Goal: Task Accomplishment & Management: Manage account settings

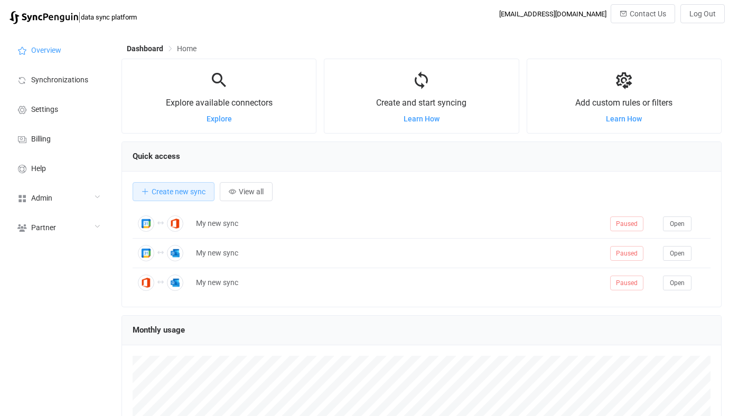
scroll to position [205, 600]
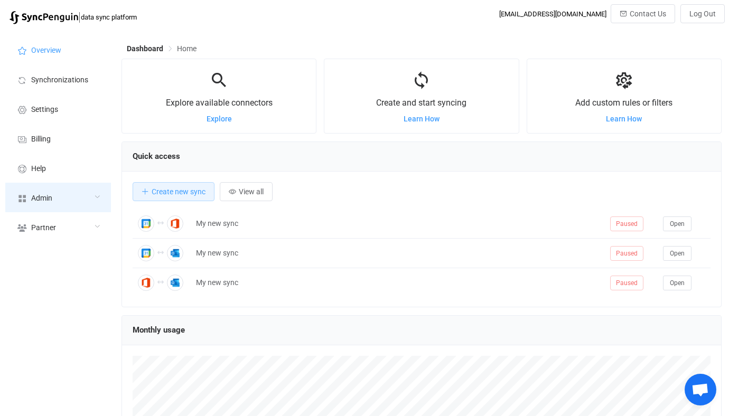
click at [62, 208] on div "Admin" at bounding box center [58, 198] width 106 height 30
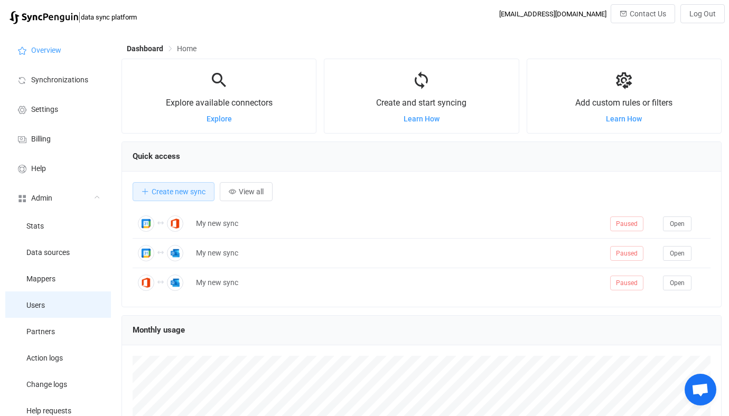
click at [63, 302] on li "Users" at bounding box center [58, 305] width 106 height 26
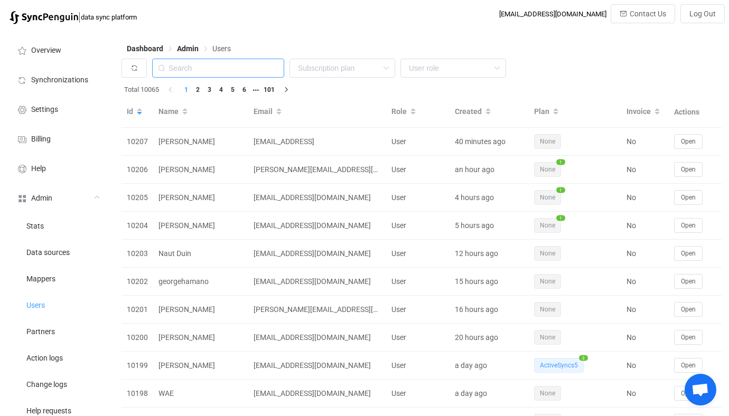
click at [217, 68] on input "text" at bounding box center [218, 68] width 132 height 19
paste input "[EMAIL_ADDRESS][DOMAIN_NAME]"
type input "[EMAIL_ADDRESS][DOMAIN_NAME]"
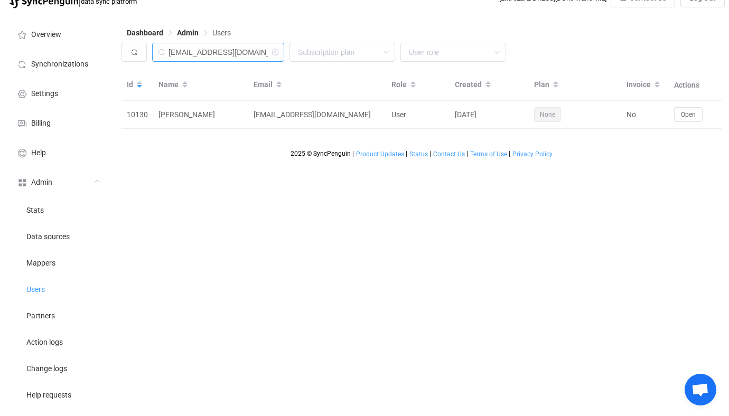
scroll to position [17, 0]
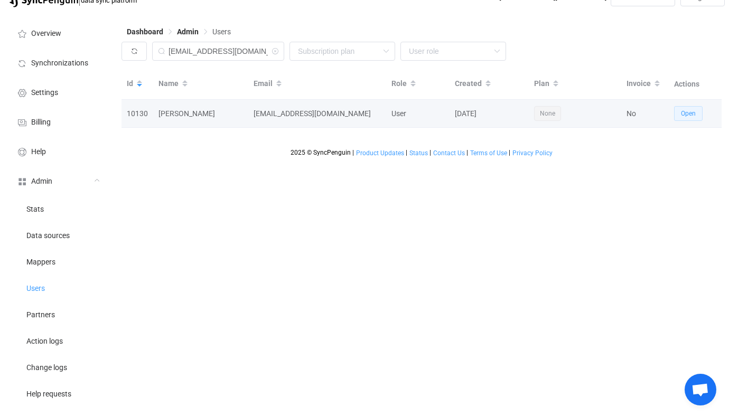
click at [688, 110] on span "Open" at bounding box center [688, 113] width 15 height 7
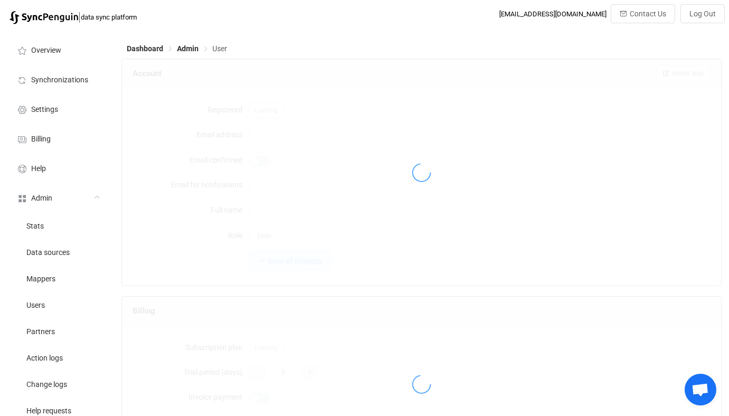
type input "[EMAIL_ADDRESS][DOMAIN_NAME]"
type input "[PERSON_NAME]"
type input "14"
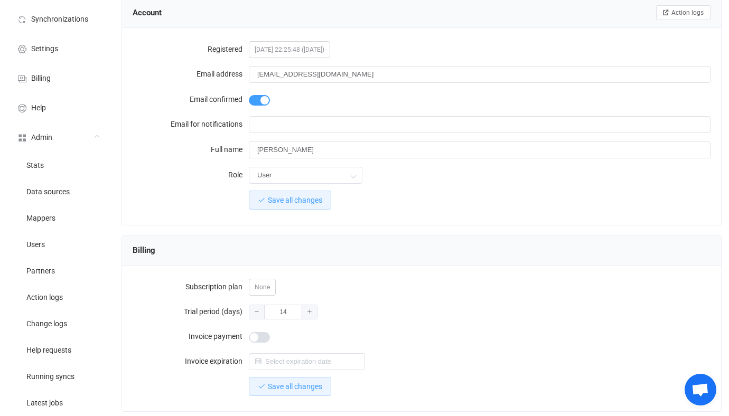
scroll to position [63, 0]
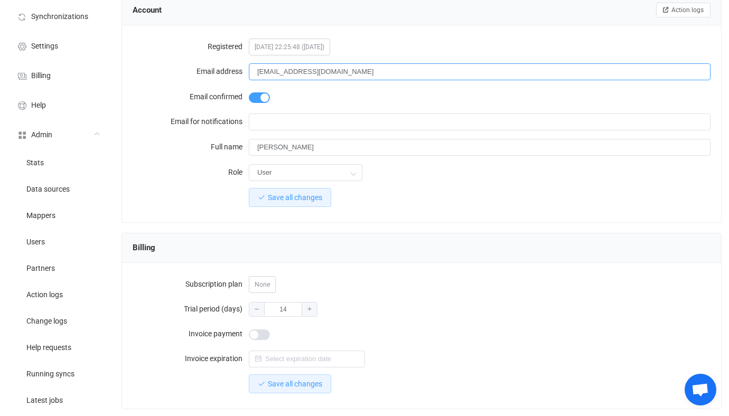
click at [348, 69] on input "[EMAIL_ADDRESS][DOMAIN_NAME]" at bounding box center [480, 71] width 462 height 17
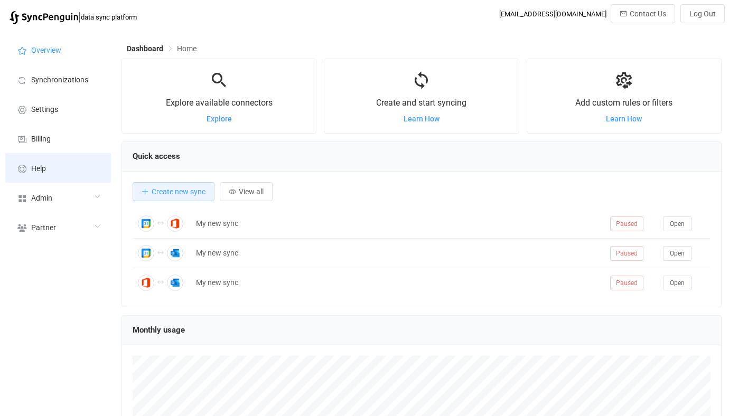
scroll to position [205, 600]
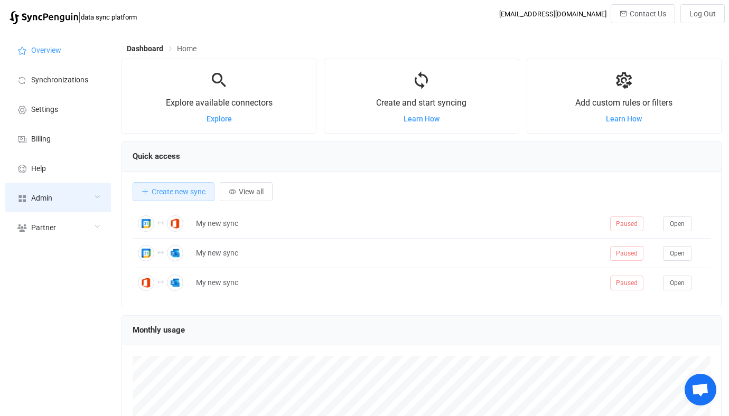
click at [85, 194] on div "Admin" at bounding box center [58, 198] width 106 height 30
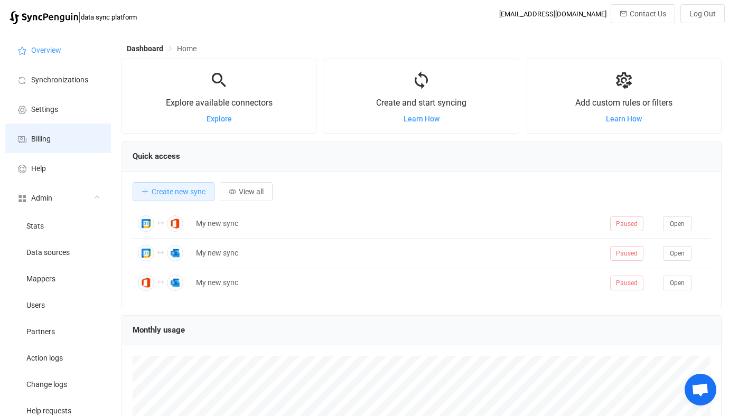
click at [75, 125] on li "Billing" at bounding box center [58, 139] width 106 height 30
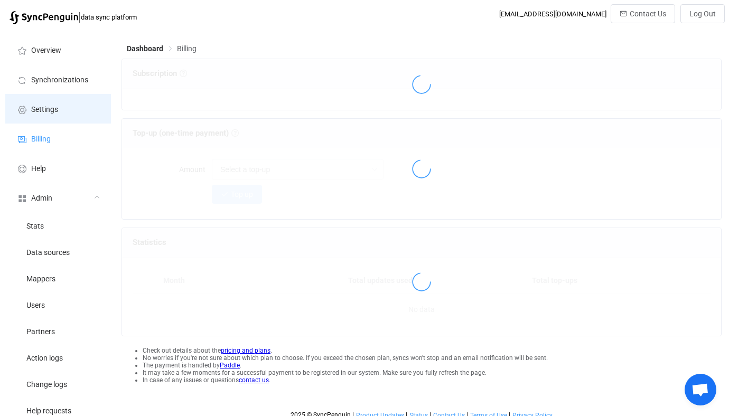
click at [70, 114] on li "Settings" at bounding box center [58, 109] width 106 height 30
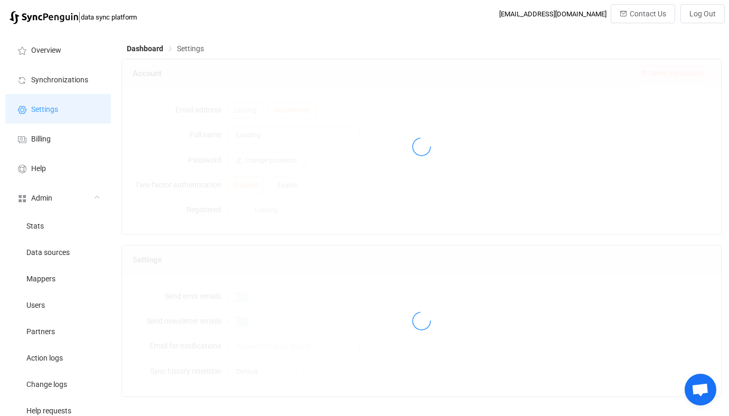
type input "Vitalii Herasymiv"
type input "vh@syncpenguin.com"
type input "3 days"
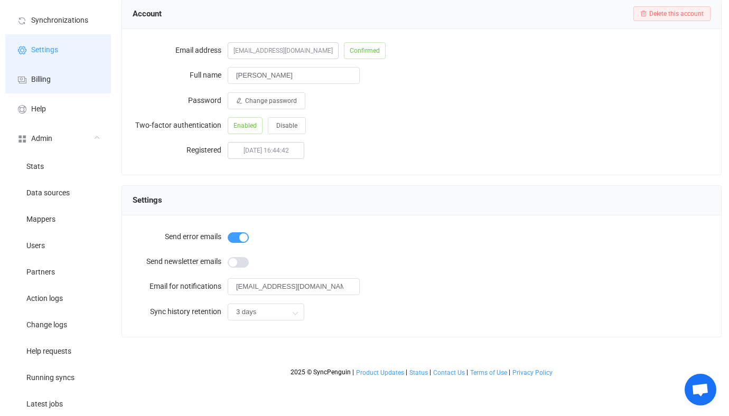
scroll to position [60, 0]
click at [34, 81] on span "Billing" at bounding box center [41, 79] width 20 height 8
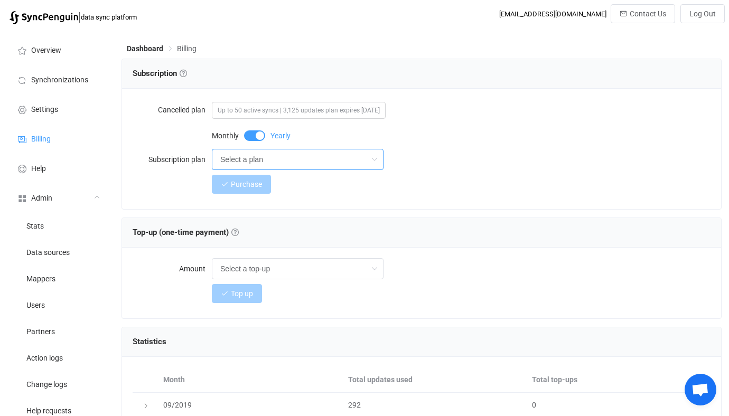
click at [244, 159] on input "Select a plan" at bounding box center [298, 159] width 172 height 21
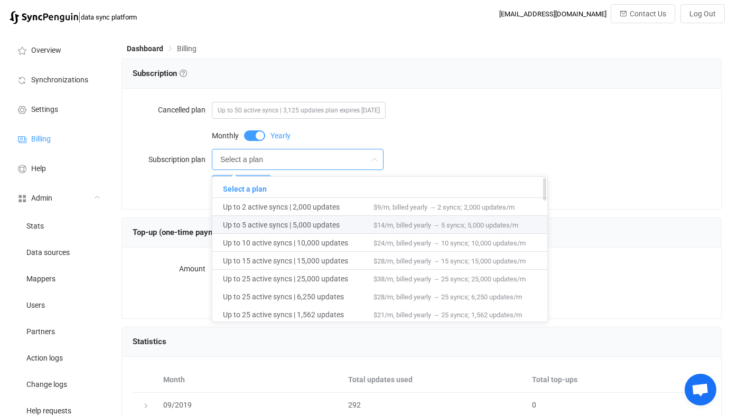
click at [270, 224] on span "Up to 5 active syncs | 5,000 updates" at bounding box center [298, 225] width 151 height 18
type input "Up to 5 active syncs | 5,000 updates"
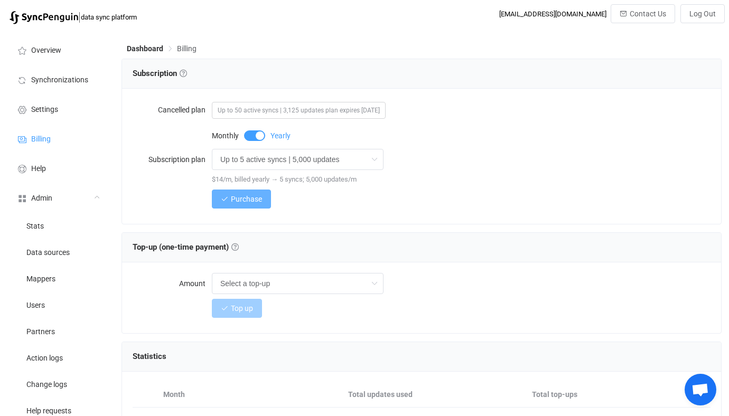
click at [252, 201] on span "Purchase" at bounding box center [246, 199] width 31 height 8
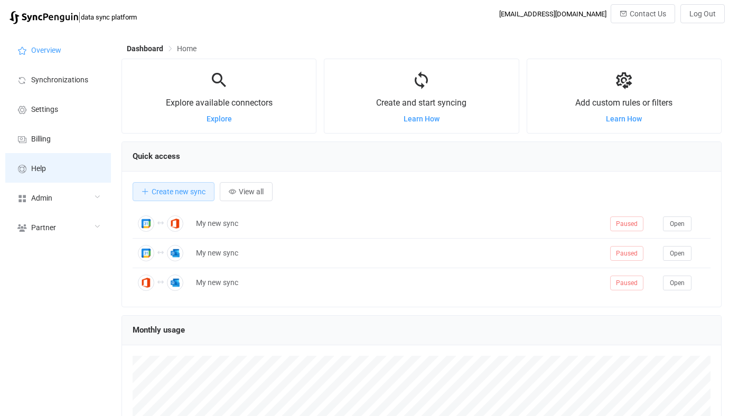
scroll to position [205, 600]
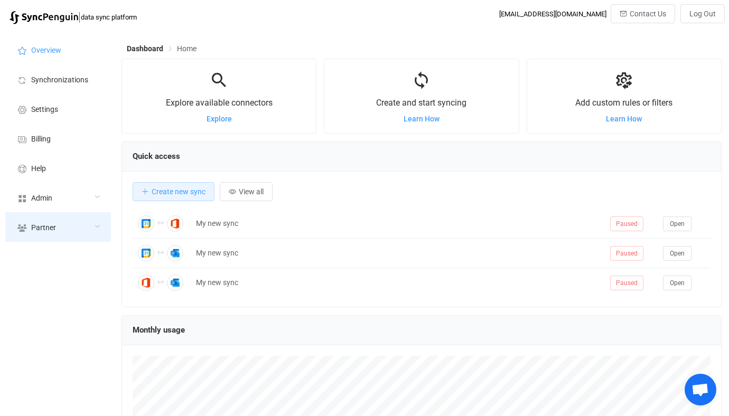
click at [62, 216] on div "Partner" at bounding box center [58, 227] width 106 height 30
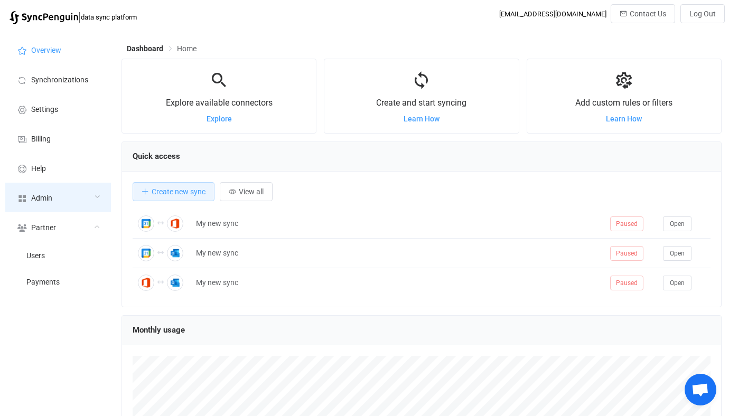
click at [60, 191] on div "Admin" at bounding box center [58, 198] width 106 height 30
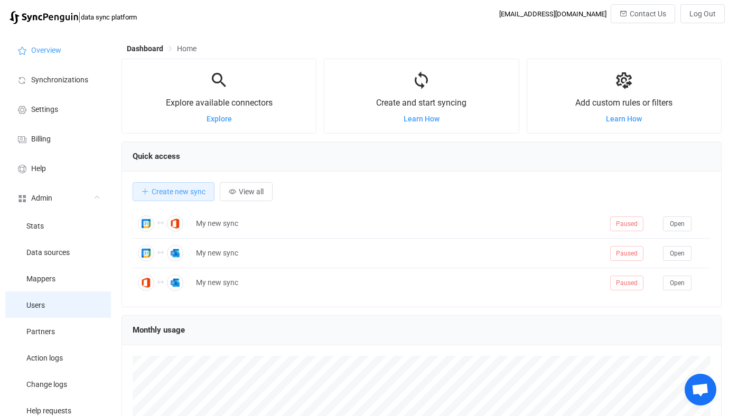
click at [49, 296] on li "Users" at bounding box center [58, 305] width 106 height 26
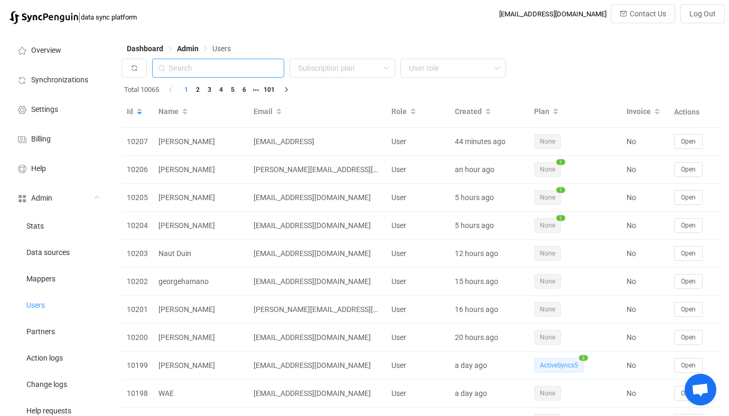
click at [226, 61] on input "text" at bounding box center [218, 68] width 132 height 19
paste input "[EMAIL_ADDRESS]"
type input "[EMAIL_ADDRESS]"
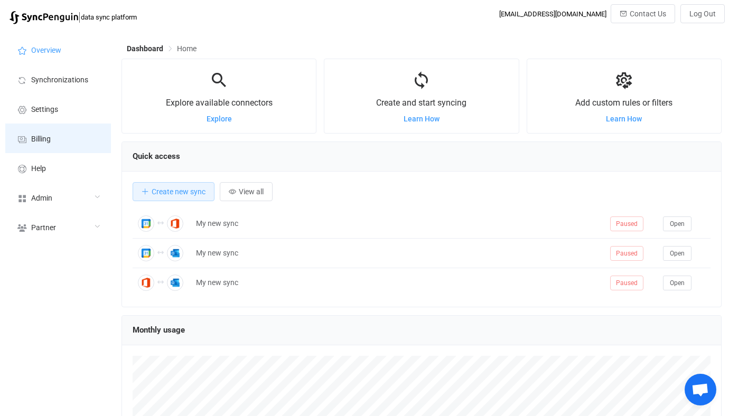
scroll to position [205, 600]
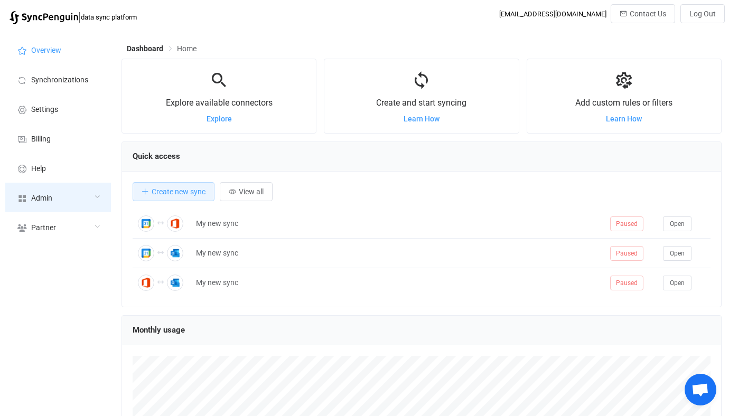
click at [58, 187] on div "Admin" at bounding box center [58, 198] width 106 height 30
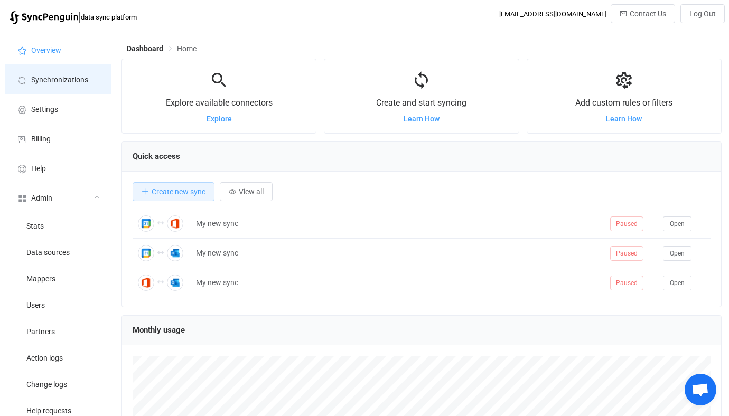
click at [57, 73] on li "Synchronizations" at bounding box center [58, 79] width 106 height 30
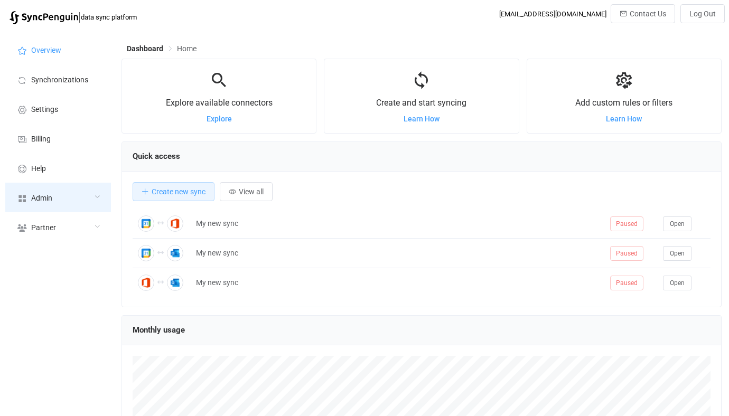
scroll to position [205, 600]
click at [81, 190] on div "Admin" at bounding box center [58, 198] width 106 height 30
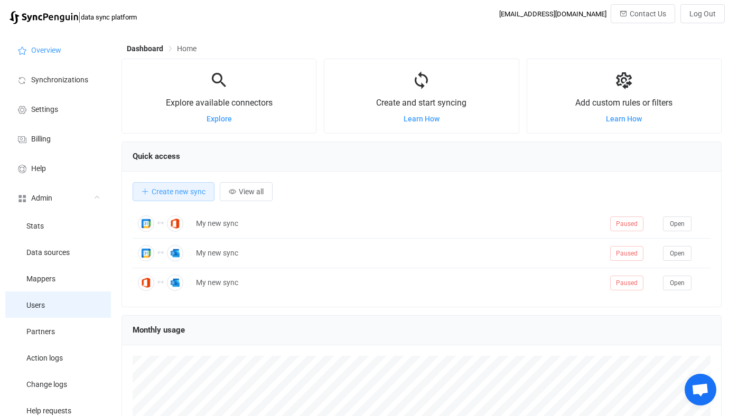
click at [59, 305] on li "Users" at bounding box center [58, 305] width 106 height 26
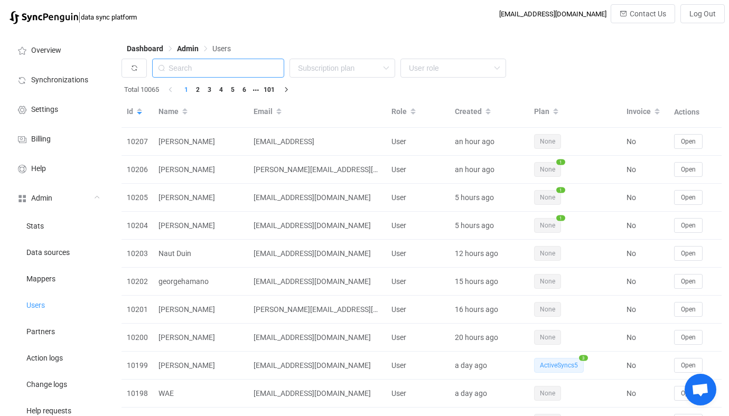
click at [240, 68] on input "text" at bounding box center [218, 68] width 132 height 19
paste input "[EMAIL_ADDRESS][DOMAIN_NAME]"
type input "[EMAIL_ADDRESS][DOMAIN_NAME]"
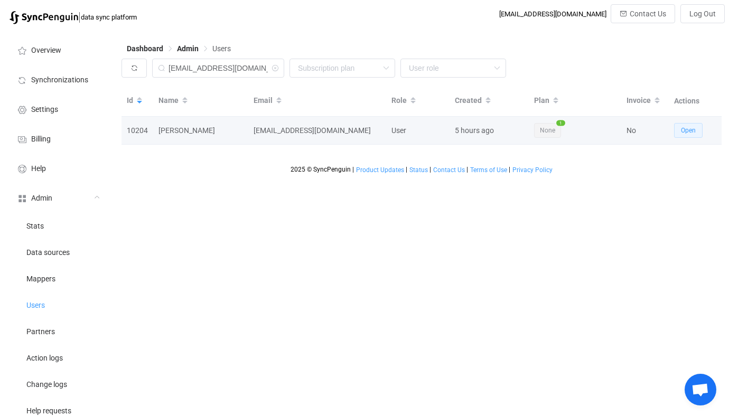
click at [680, 137] on button "Open" at bounding box center [688, 130] width 29 height 15
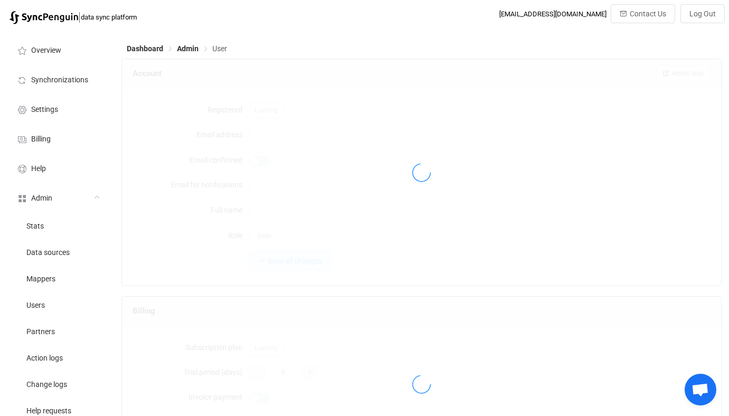
type input "[EMAIL_ADDRESS][DOMAIN_NAME]"
type input "[PERSON_NAME]"
type input "14"
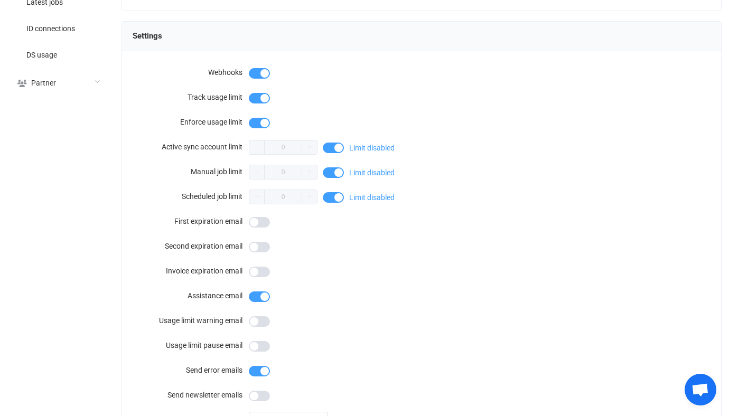
scroll to position [921, 0]
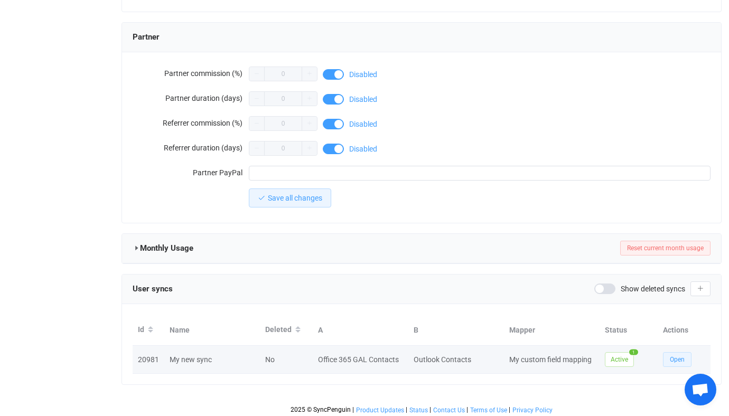
click at [678, 357] on span "Open" at bounding box center [677, 359] width 15 height 7
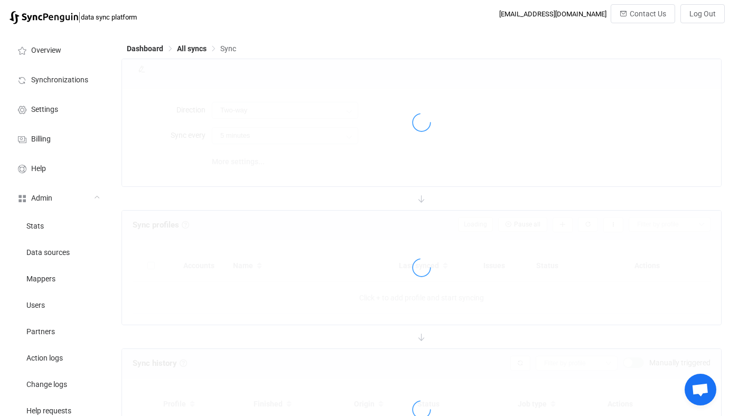
type input "Office 365 GAL → Outlook"
type input "30 minutes"
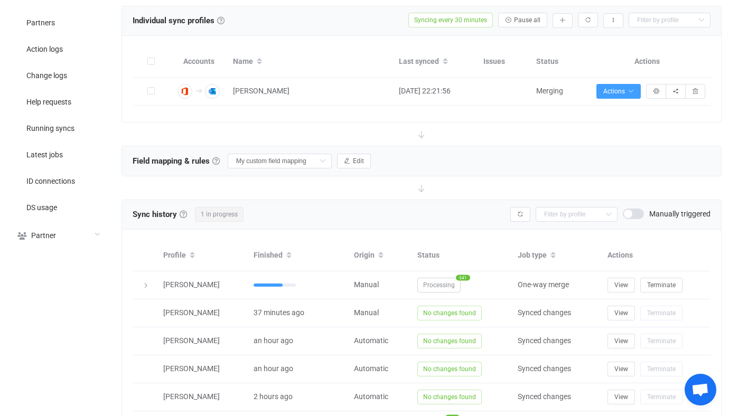
scroll to position [311, 0]
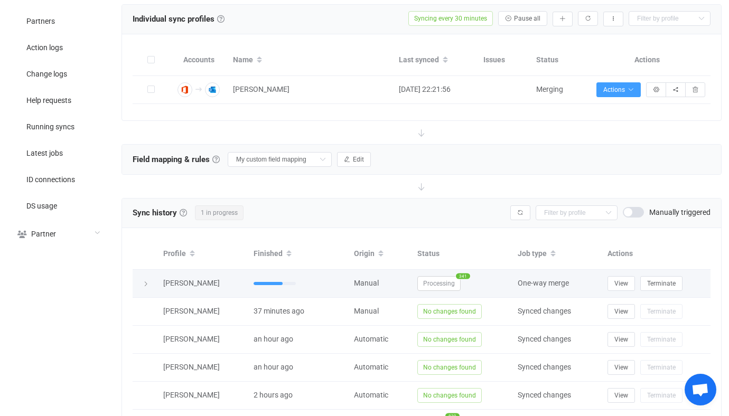
click at [438, 280] on span "Processing" at bounding box center [438, 283] width 43 height 15
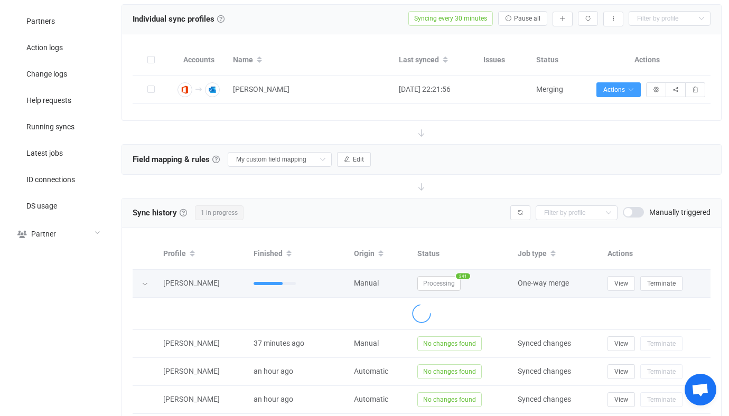
click at [438, 280] on span "Processing" at bounding box center [438, 283] width 43 height 15
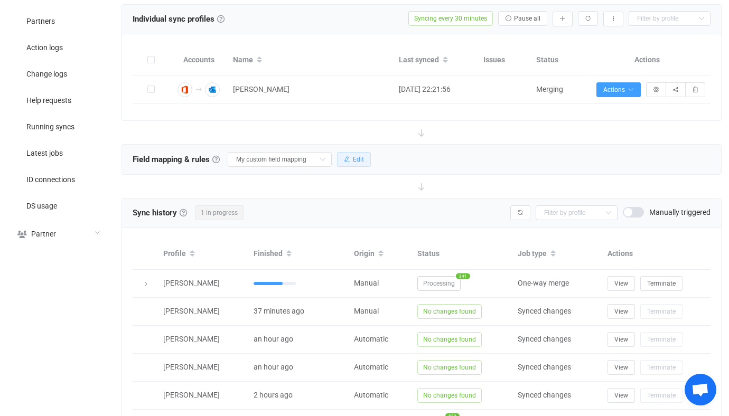
click at [340, 164] on button "Edit" at bounding box center [354, 159] width 34 height 15
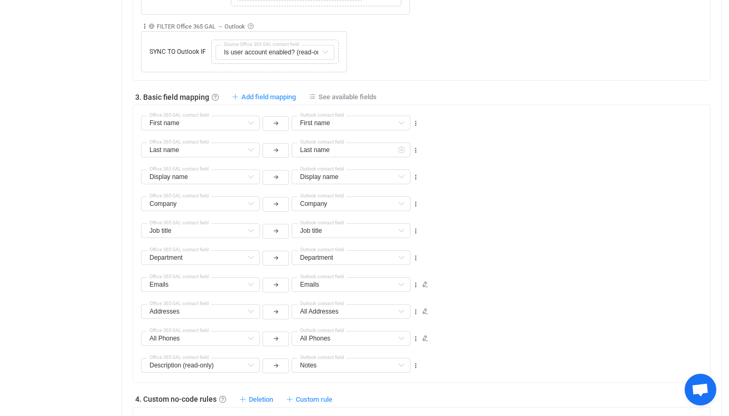
scroll to position [985, 0]
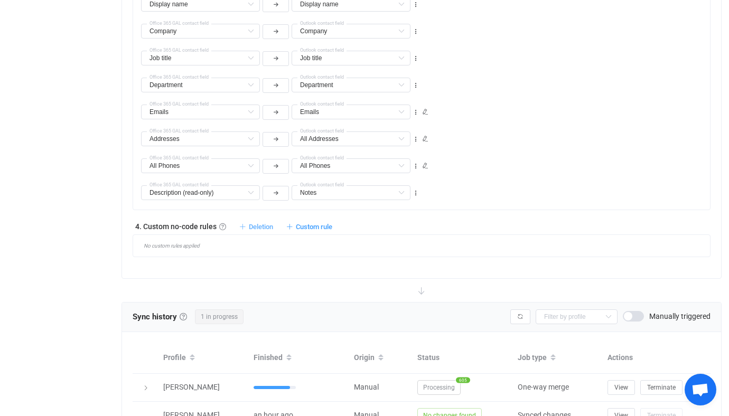
click at [271, 227] on span "Deletion" at bounding box center [261, 227] width 24 height 8
click at [246, 247] on li "Delete contact from Outlook if …" at bounding box center [197, 251] width 149 height 19
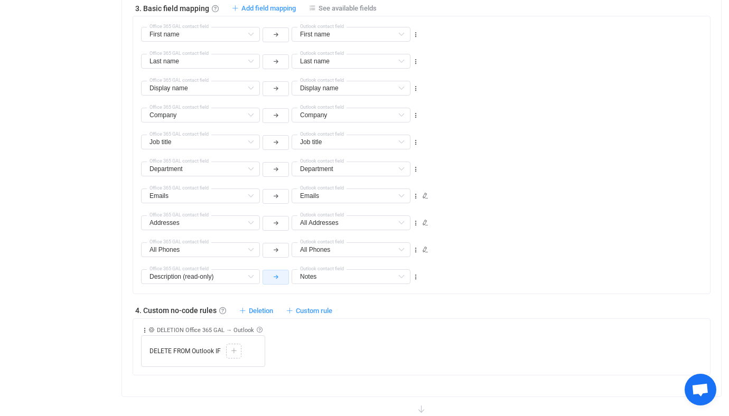
scroll to position [1067, 0]
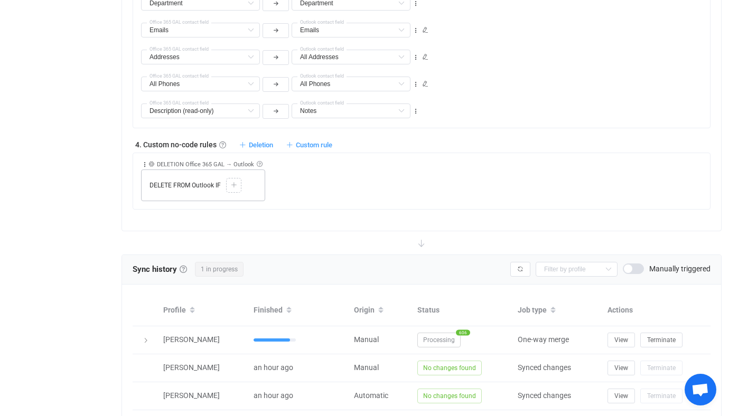
click at [233, 181] on div at bounding box center [234, 186] width 10 height 10
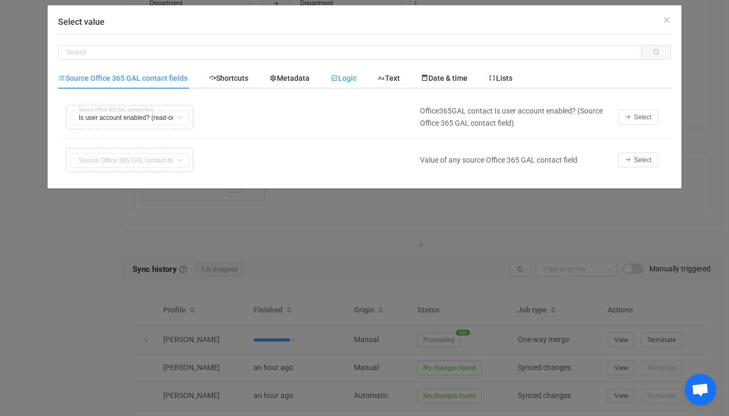
click at [349, 78] on span "Logic" at bounding box center [344, 78] width 26 height 8
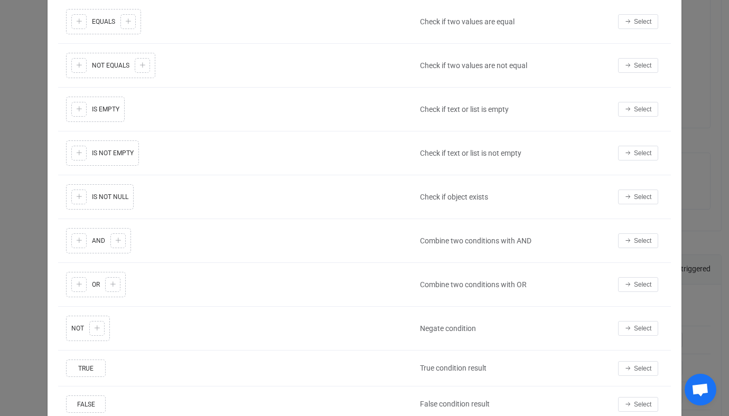
scroll to position [135, 0]
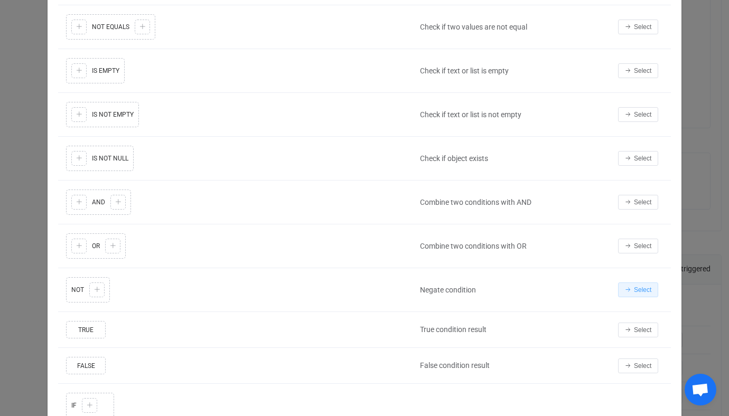
click at [636, 290] on span "Select" at bounding box center [642, 289] width 17 height 7
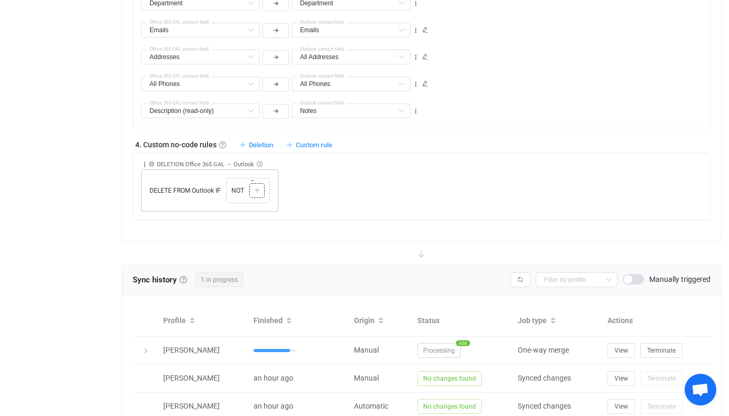
click at [256, 191] on icon at bounding box center [257, 191] width 6 height 6
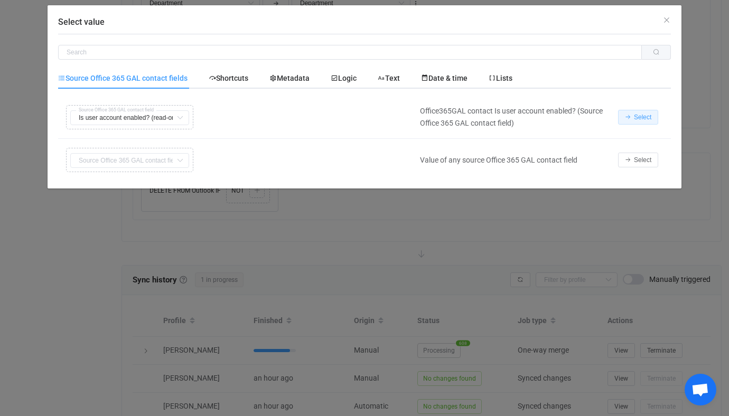
click at [634, 119] on span "Select" at bounding box center [642, 117] width 17 height 7
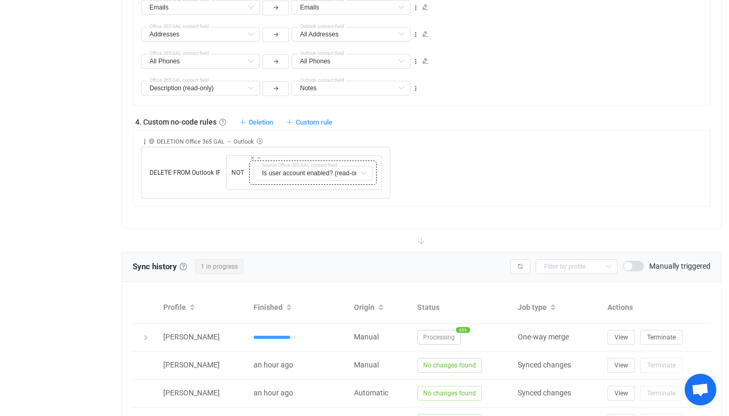
scroll to position [1077, 0]
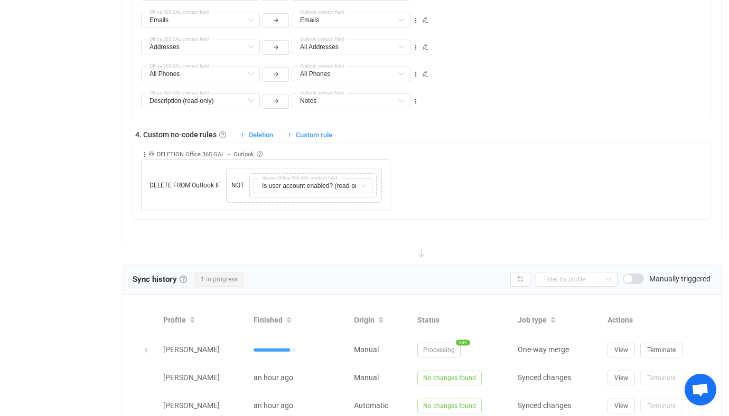
click at [262, 134] on span "Deletion" at bounding box center [261, 135] width 24 height 8
click at [231, 155] on li "Delete contact from Outlook if …" at bounding box center [197, 159] width 149 height 19
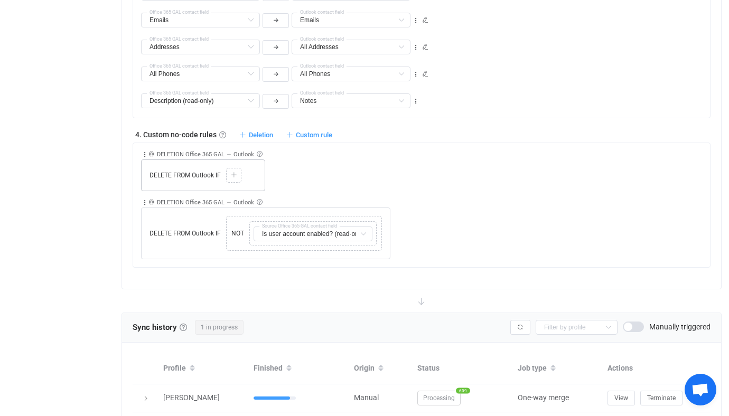
click at [242, 175] on div "DELETE FROM Outlook IF Copy Cut Paste TYPE MISMATCH" at bounding box center [203, 176] width 124 height 32
click at [236, 174] on icon at bounding box center [234, 175] width 6 height 6
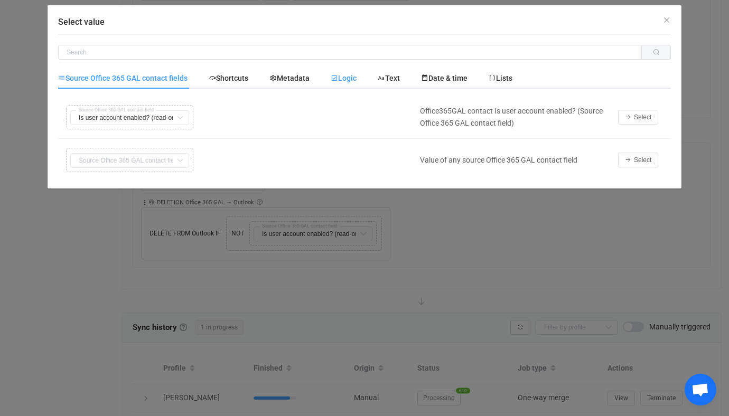
click at [356, 77] on span "Logic" at bounding box center [344, 78] width 26 height 8
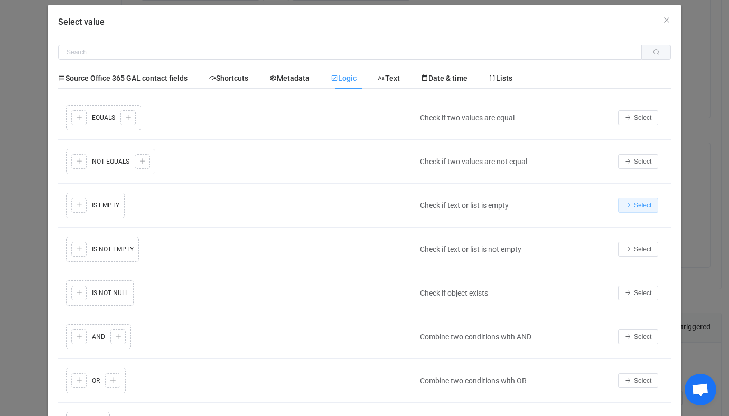
click at [633, 199] on button "Select" at bounding box center [638, 205] width 40 height 15
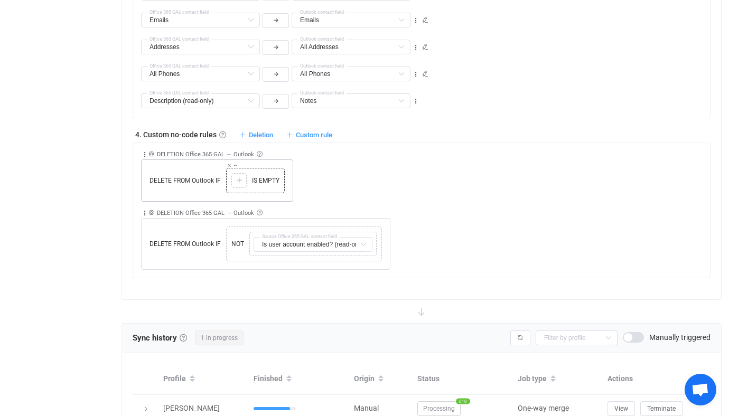
click at [242, 178] on icon at bounding box center [239, 181] width 6 height 6
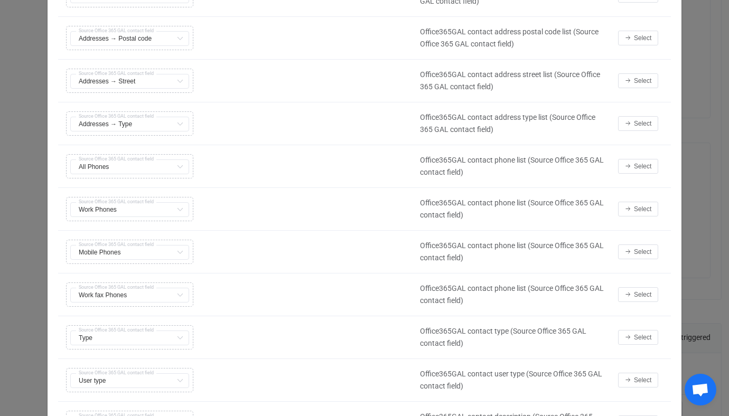
scroll to position [534, 0]
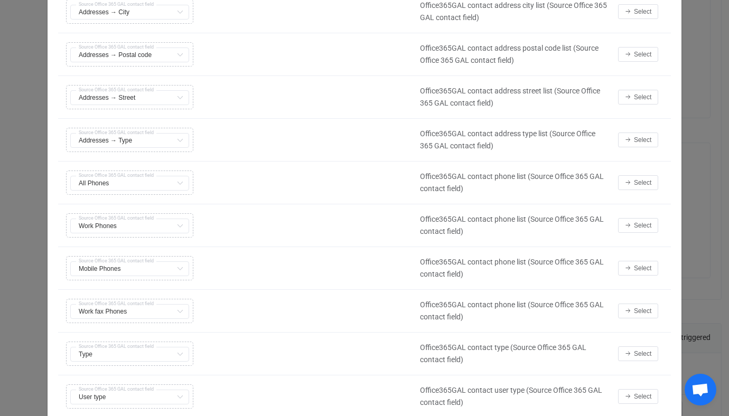
click at [642, 173] on td "Select" at bounding box center [642, 183] width 58 height 43
click at [639, 179] on button "Select" at bounding box center [638, 182] width 40 height 15
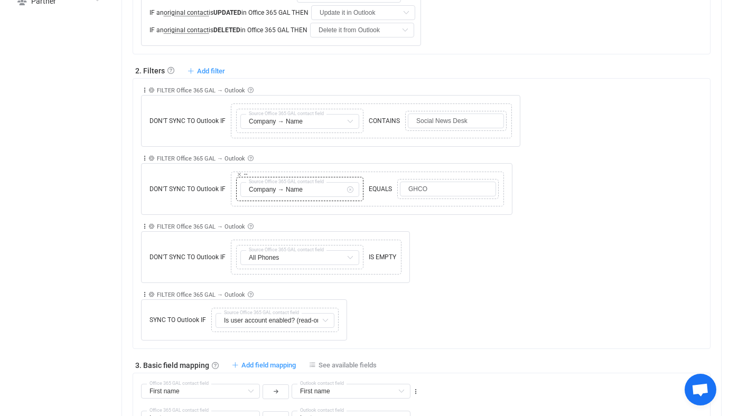
scroll to position [543, 0]
drag, startPoint x: 436, startPoint y: 189, endPoint x: 370, endPoint y: 185, distance: 66.2
click at [370, 185] on div "Copy Cut Replace TYPE MISMATCH Company → Name First name Default field Last nam…" at bounding box center [368, 190] width 268 height 30
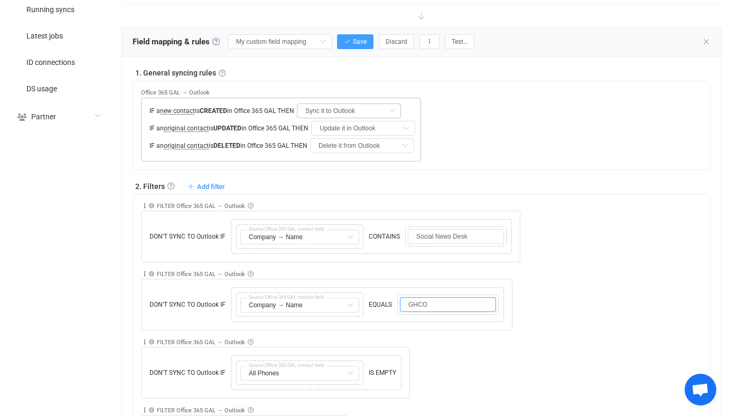
scroll to position [397, 0]
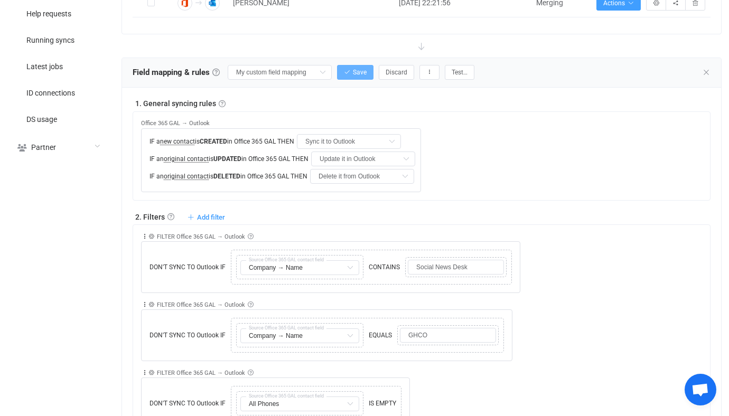
click at [353, 71] on span "Save" at bounding box center [360, 72] width 14 height 7
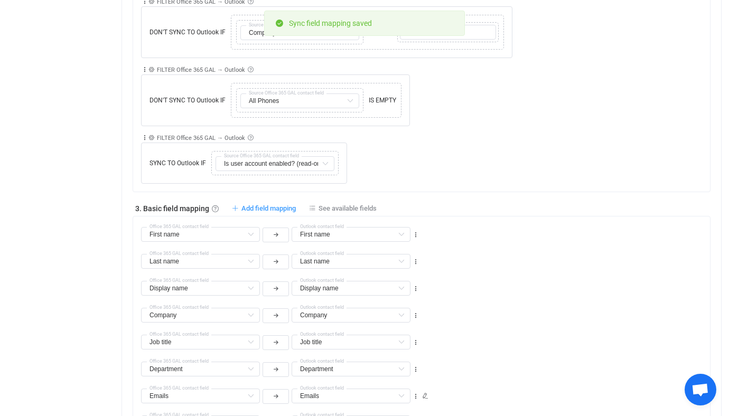
scroll to position [545, 0]
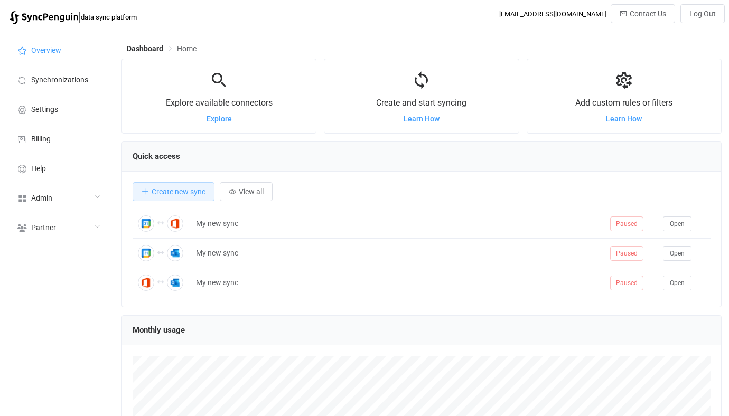
scroll to position [205, 600]
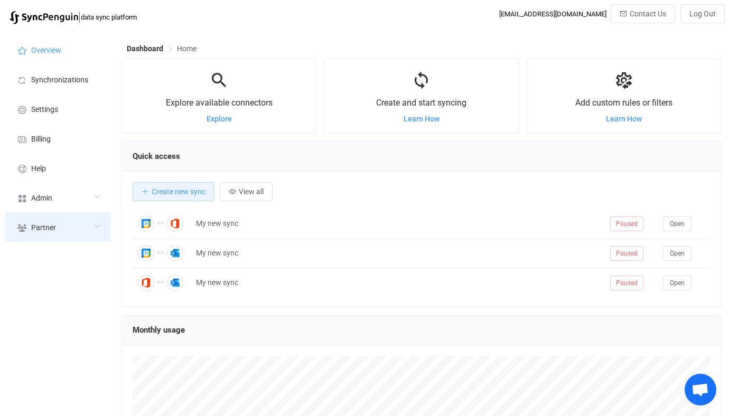
click at [65, 219] on div "Partner" at bounding box center [58, 227] width 106 height 30
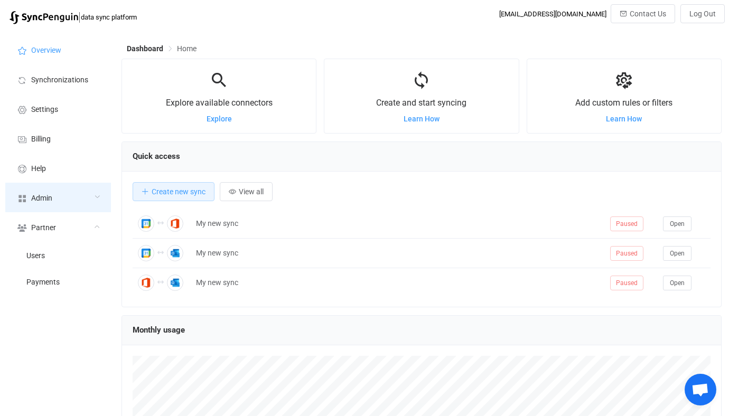
click at [65, 202] on div "Admin" at bounding box center [58, 198] width 106 height 30
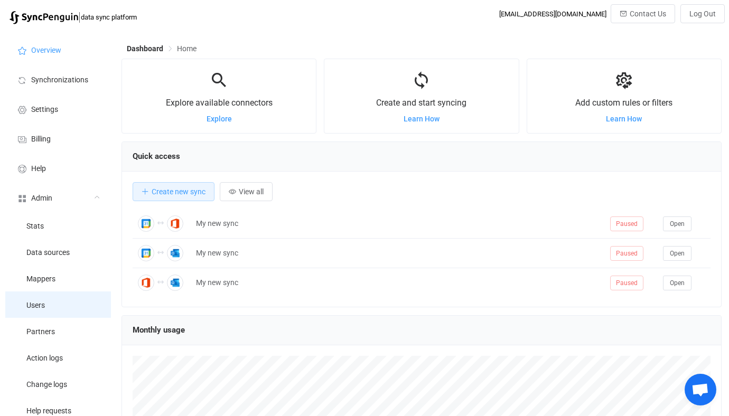
click at [54, 296] on li "Users" at bounding box center [58, 305] width 106 height 26
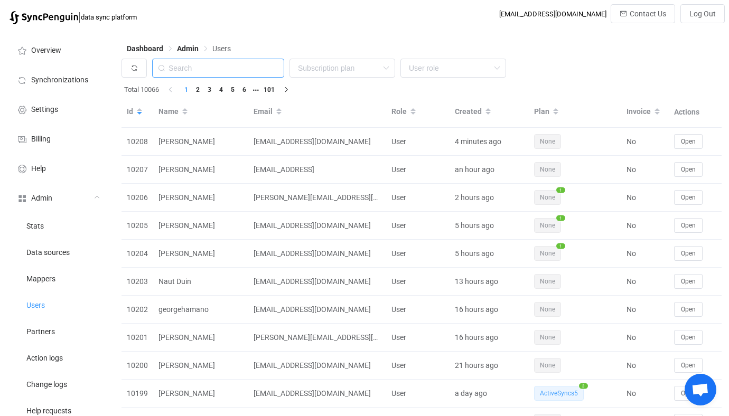
click at [249, 60] on input "text" at bounding box center [218, 68] width 132 height 19
paste input "[EMAIL_ADDRESS][DOMAIN_NAME]"
type input "[EMAIL_ADDRESS][DOMAIN_NAME]"
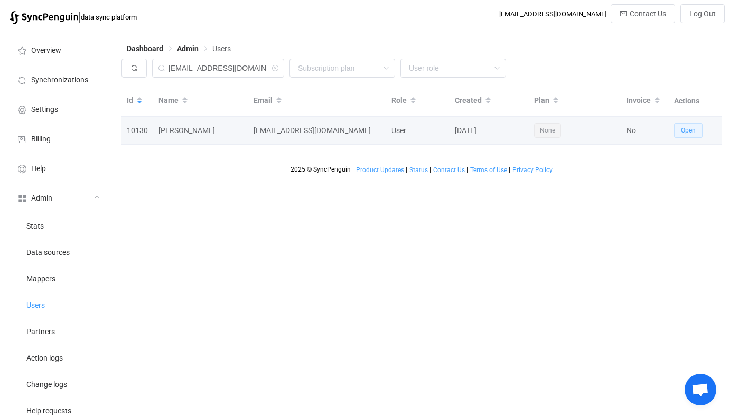
click at [687, 126] on button "Open" at bounding box center [688, 130] width 29 height 15
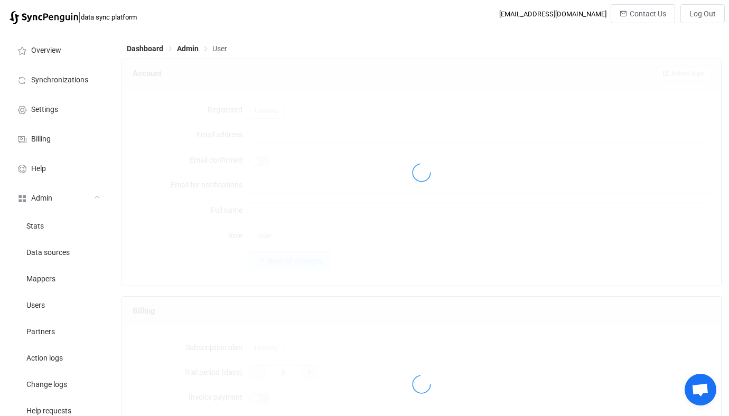
type input "[EMAIL_ADDRESS][DOMAIN_NAME]"
type input "[PERSON_NAME]"
type input "14"
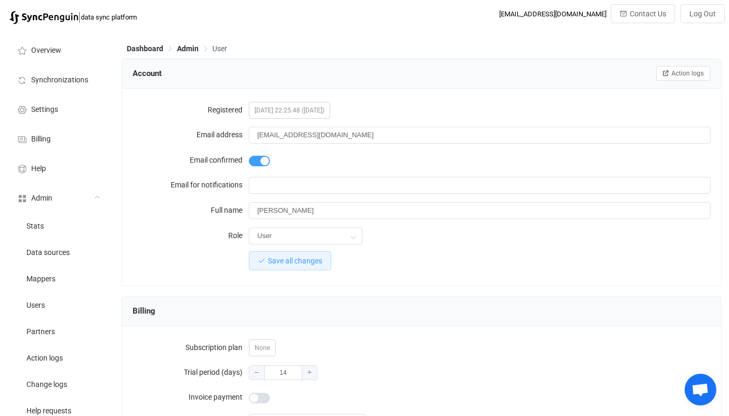
scroll to position [178, 0]
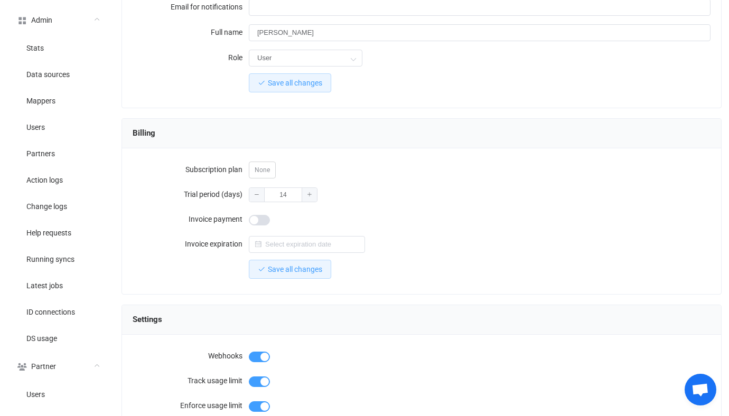
click at [255, 212] on div at bounding box center [480, 219] width 462 height 21
click at [256, 217] on span at bounding box center [259, 220] width 21 height 11
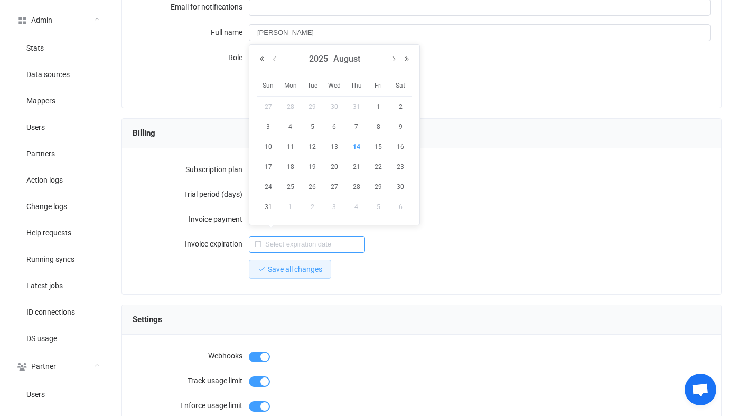
click at [320, 249] on input "text" at bounding box center [307, 244] width 116 height 17
click at [406, 56] on button "Next Year" at bounding box center [407, 58] width 13 height 7
click at [357, 146] on span "13" at bounding box center [356, 147] width 13 height 13
type input "[DATE]"
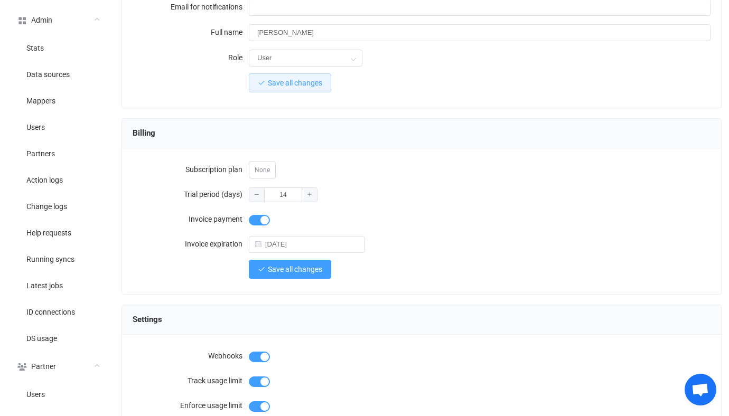
click at [316, 270] on span "Save all changes" at bounding box center [295, 269] width 54 height 8
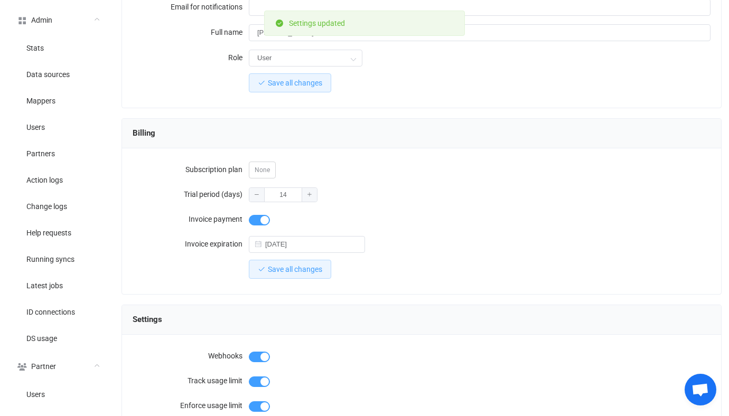
click at [444, 199] on div "14" at bounding box center [480, 194] width 462 height 21
